Goal: Check status: Check status

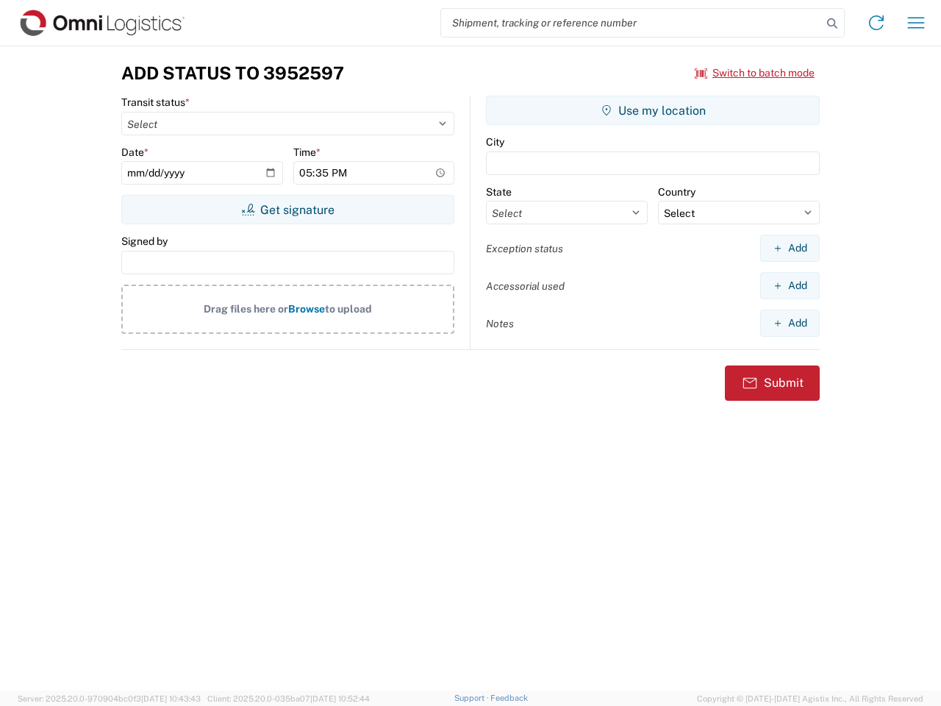
click at [632, 23] on input "search" at bounding box center [631, 23] width 381 height 28
click at [832, 24] on icon at bounding box center [832, 23] width 21 height 21
click at [877, 23] on icon at bounding box center [877, 23] width 24 height 24
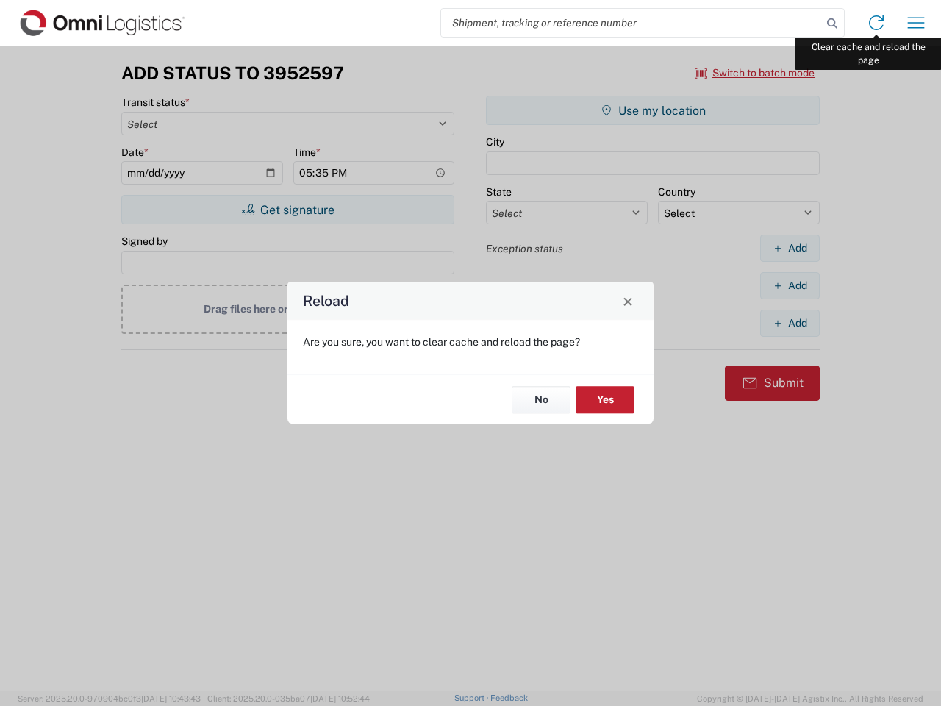
click at [916, 23] on div "Reload Are you sure, you want to clear cache and reload the page? No Yes" at bounding box center [470, 353] width 941 height 706
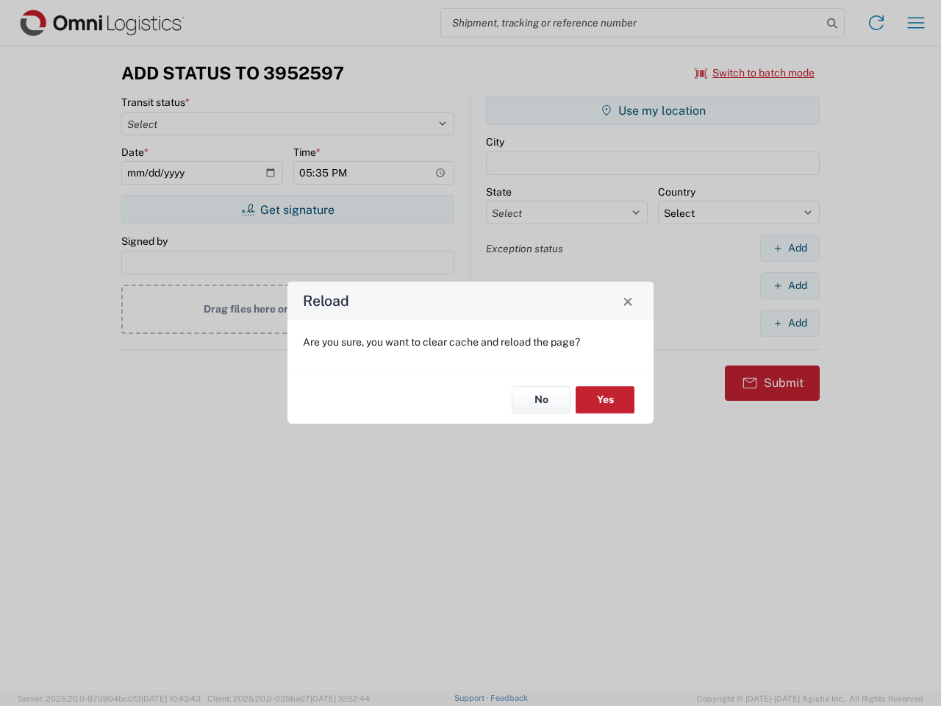
click at [755, 73] on div "Reload Are you sure, you want to clear cache and reload the page? No Yes" at bounding box center [470, 353] width 941 height 706
click at [288, 210] on div "Reload Are you sure, you want to clear cache and reload the page? No Yes" at bounding box center [470, 353] width 941 height 706
click at [653, 110] on div "Reload Are you sure, you want to clear cache and reload the page? No Yes" at bounding box center [470, 353] width 941 height 706
click at [790, 248] on div "Reload Are you sure, you want to clear cache and reload the page? No Yes" at bounding box center [470, 353] width 941 height 706
click at [790, 285] on div "Reload Are you sure, you want to clear cache and reload the page? No Yes" at bounding box center [470, 353] width 941 height 706
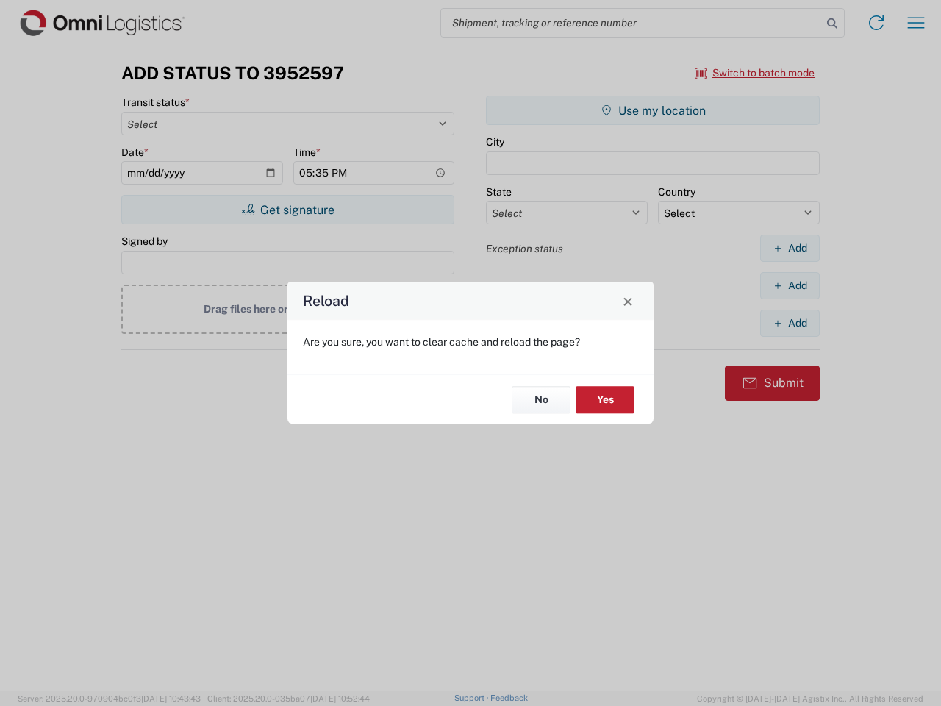
click at [790, 323] on div "Reload Are you sure, you want to clear cache and reload the page? No Yes" at bounding box center [470, 353] width 941 height 706
